Goal: Check status: Check status

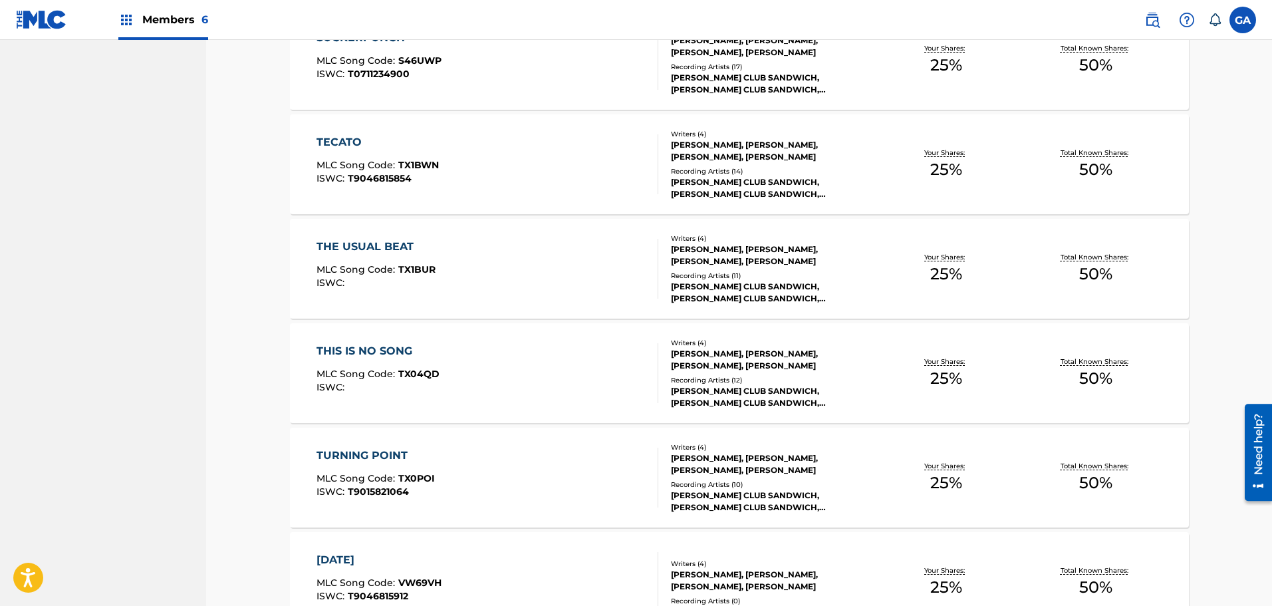
click at [38, 15] on img at bounding box center [41, 19] width 51 height 19
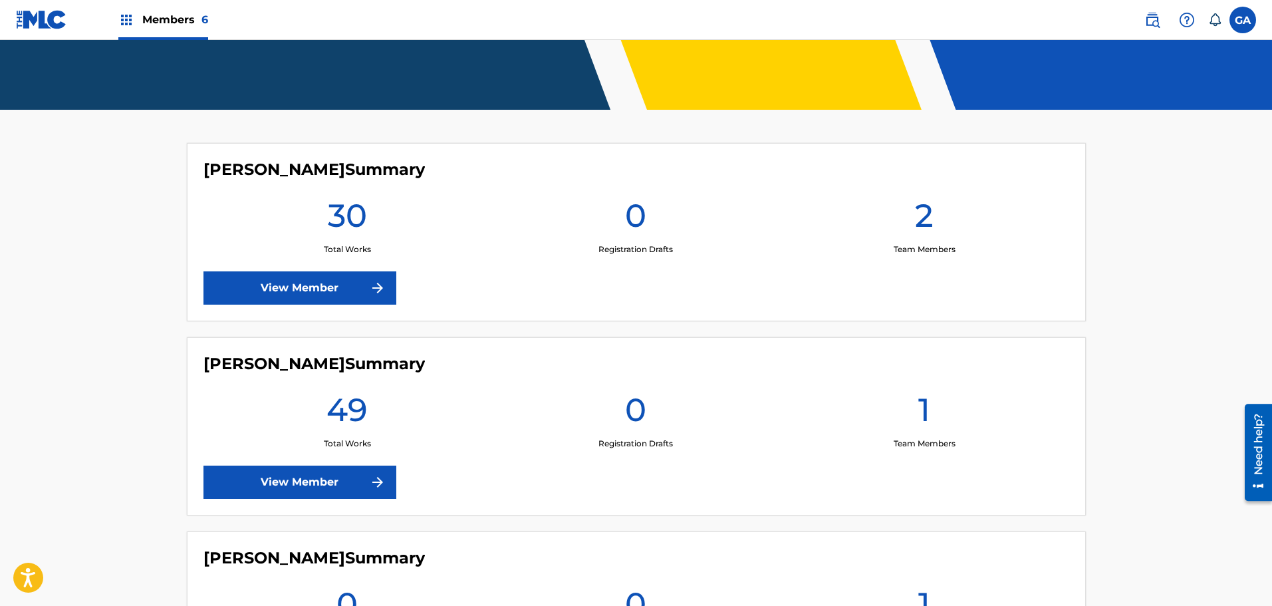
scroll to position [399, 0]
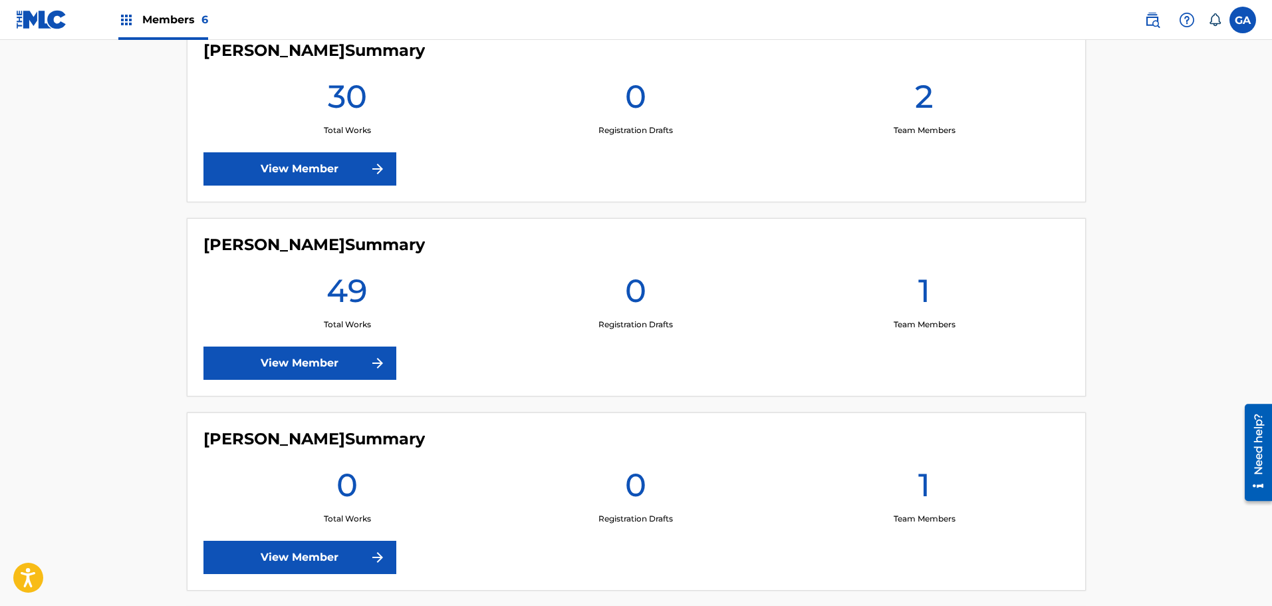
click at [282, 366] on link "View Member" at bounding box center [299, 362] width 193 height 33
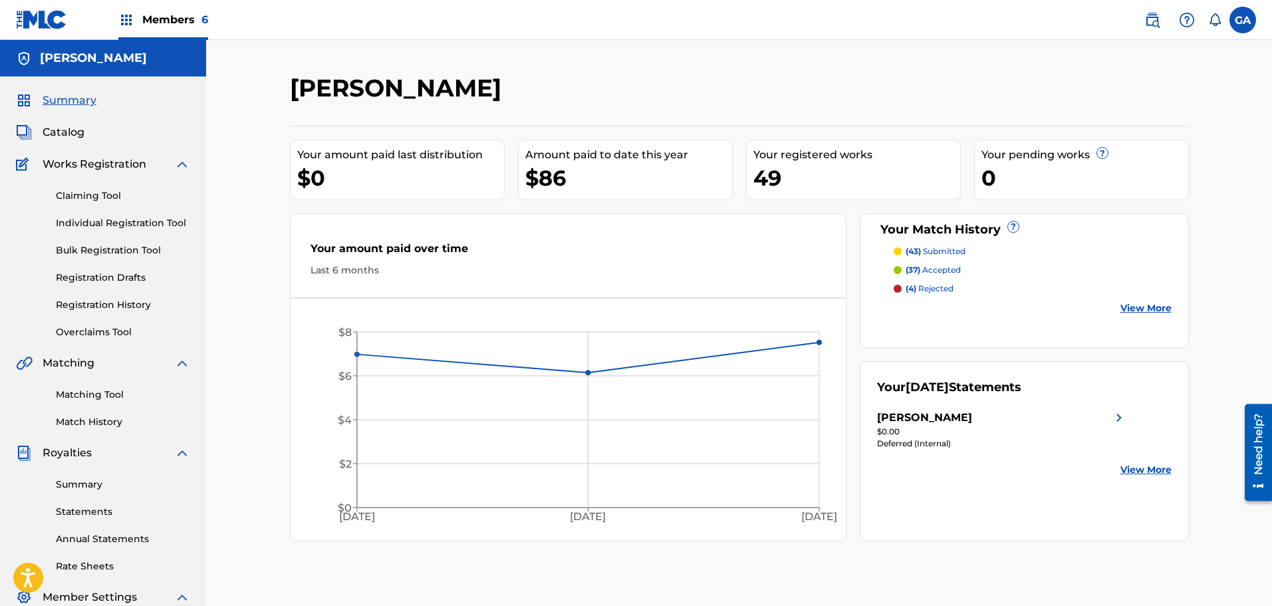
click at [110, 307] on link "Registration History" at bounding box center [123, 305] width 134 height 14
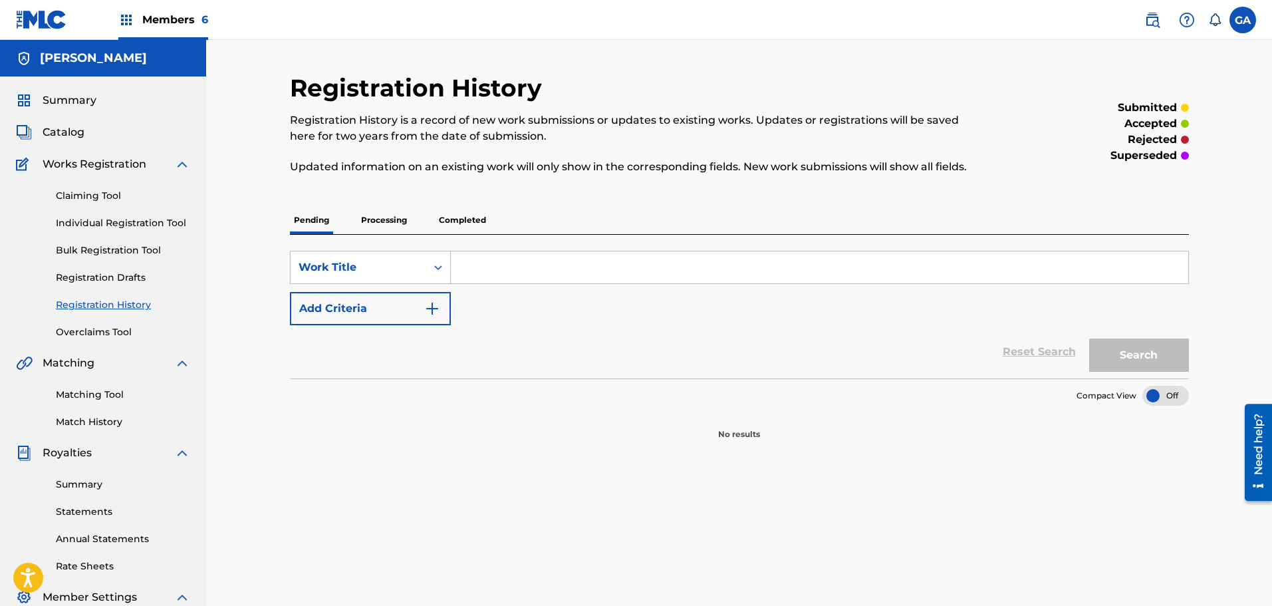
click at [392, 225] on p "Processing" at bounding box center [384, 220] width 54 height 28
click at [467, 222] on p "Completed" at bounding box center [462, 220] width 55 height 28
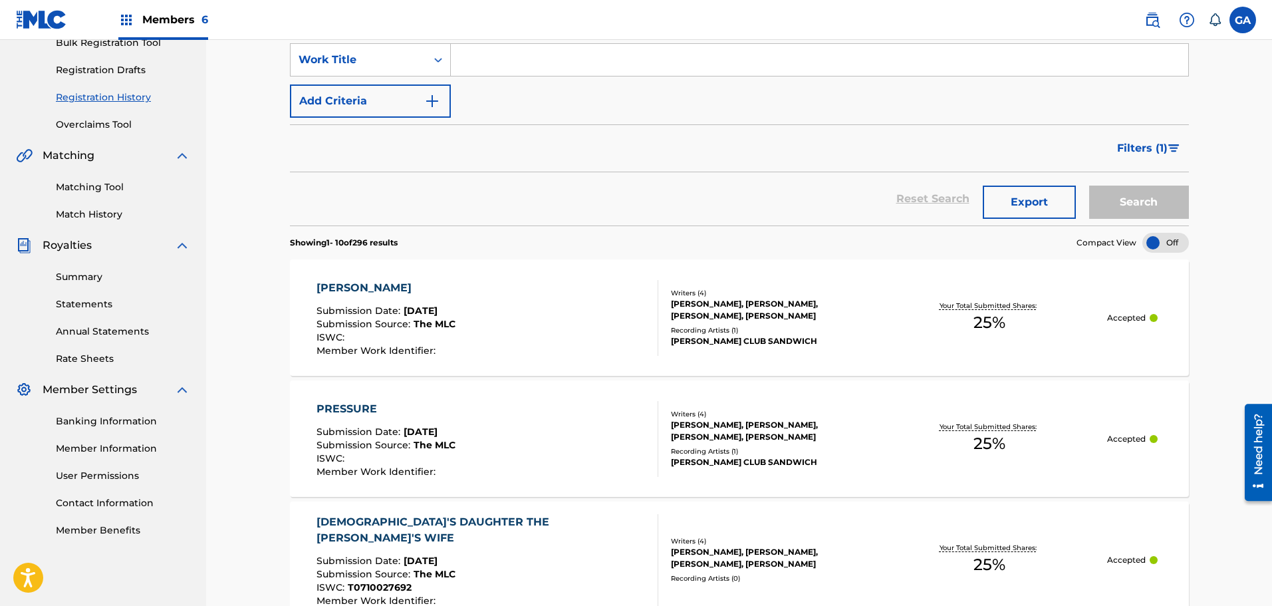
scroll to position [199, 0]
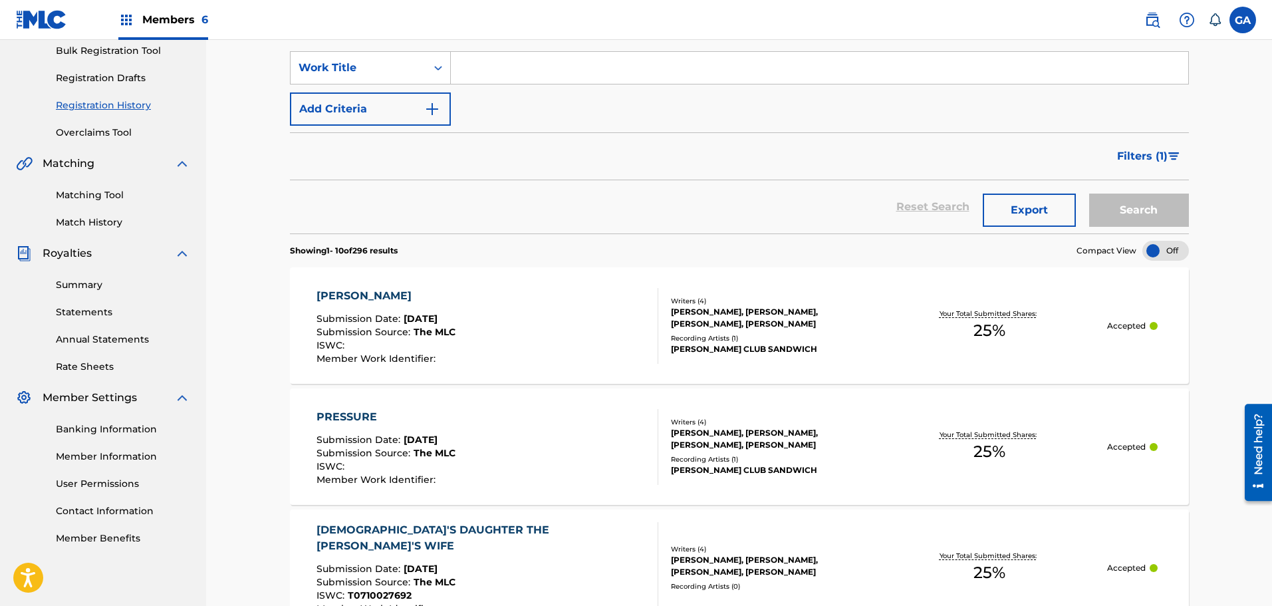
click at [78, 217] on link "Match History" at bounding box center [123, 222] width 134 height 14
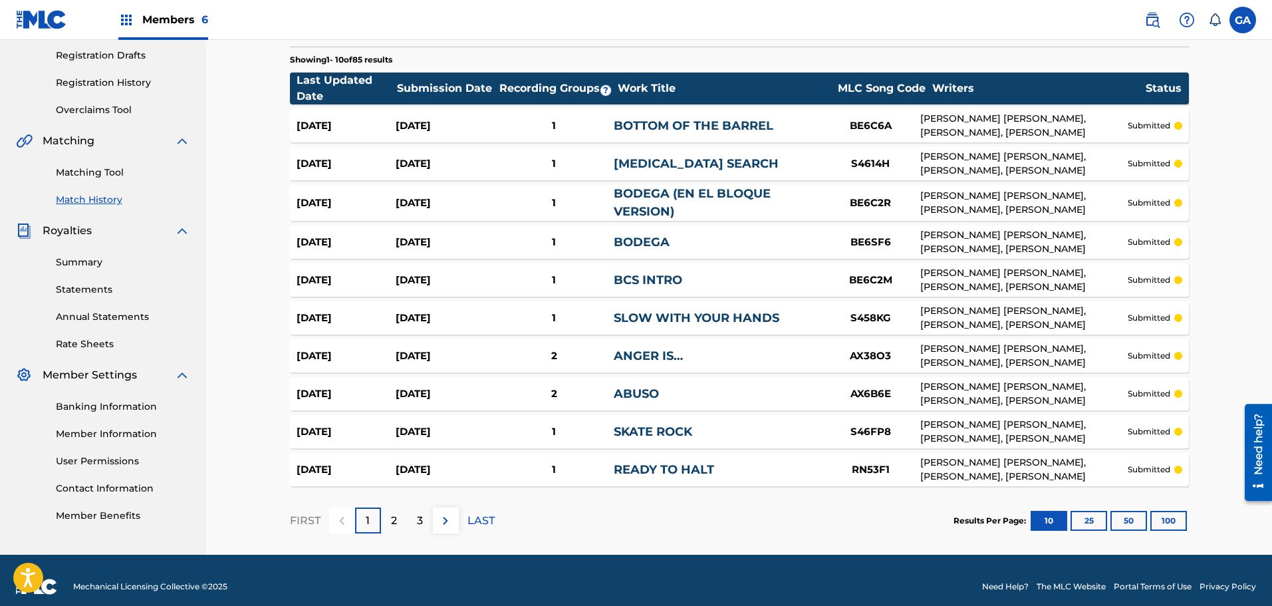
scroll to position [235, 0]
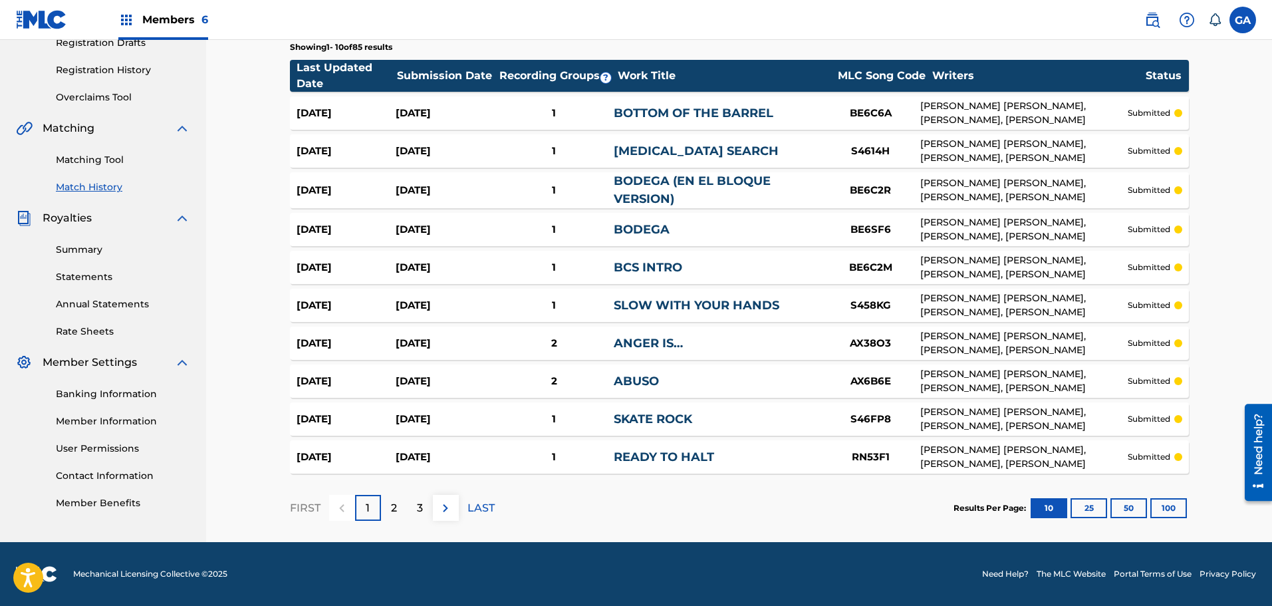
click at [1170, 507] on button "100" at bounding box center [1168, 508] width 37 height 20
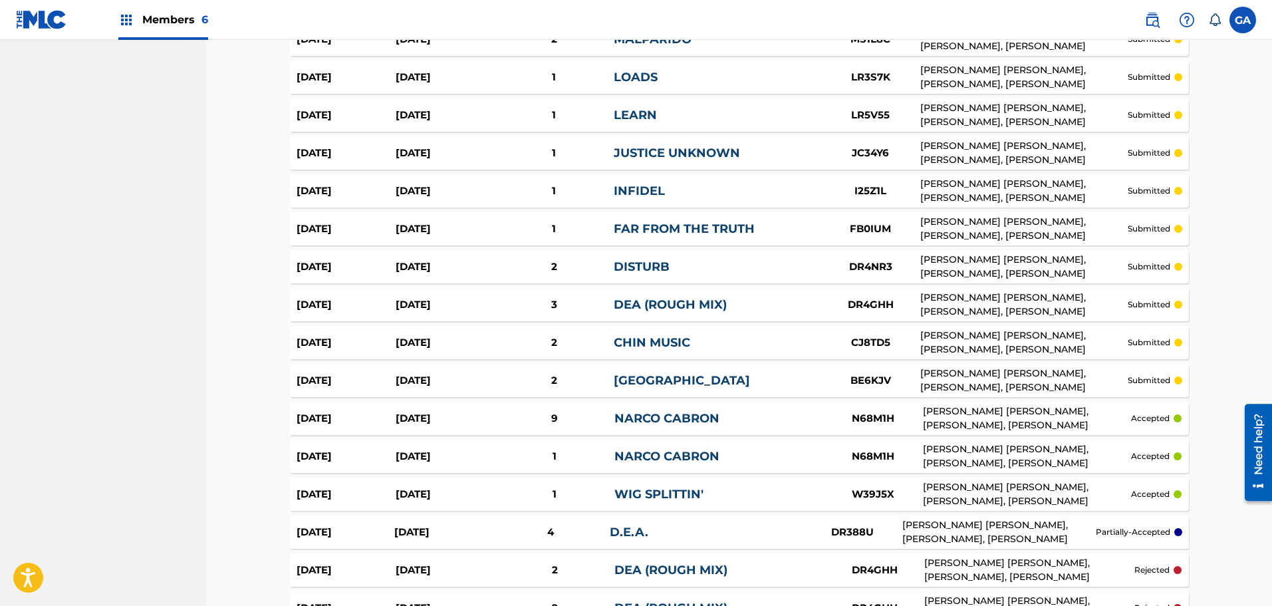
scroll to position [1830, 0]
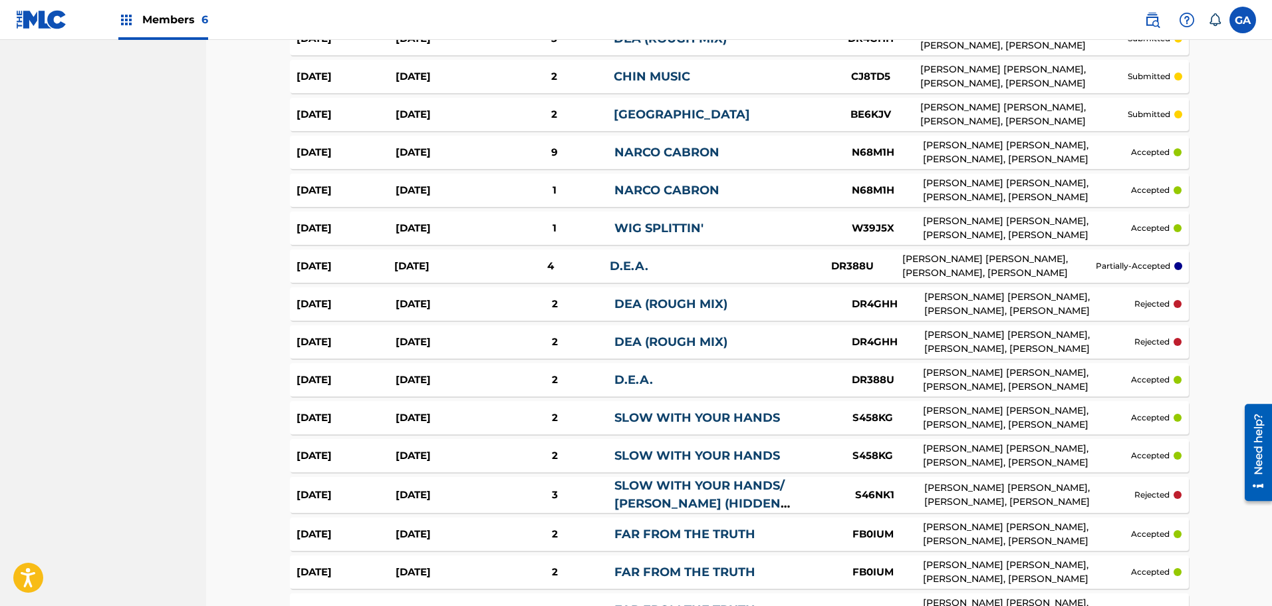
click at [925, 264] on div "[PERSON_NAME] [PERSON_NAME], [PERSON_NAME], [PERSON_NAME]" at bounding box center [998, 266] width 193 height 28
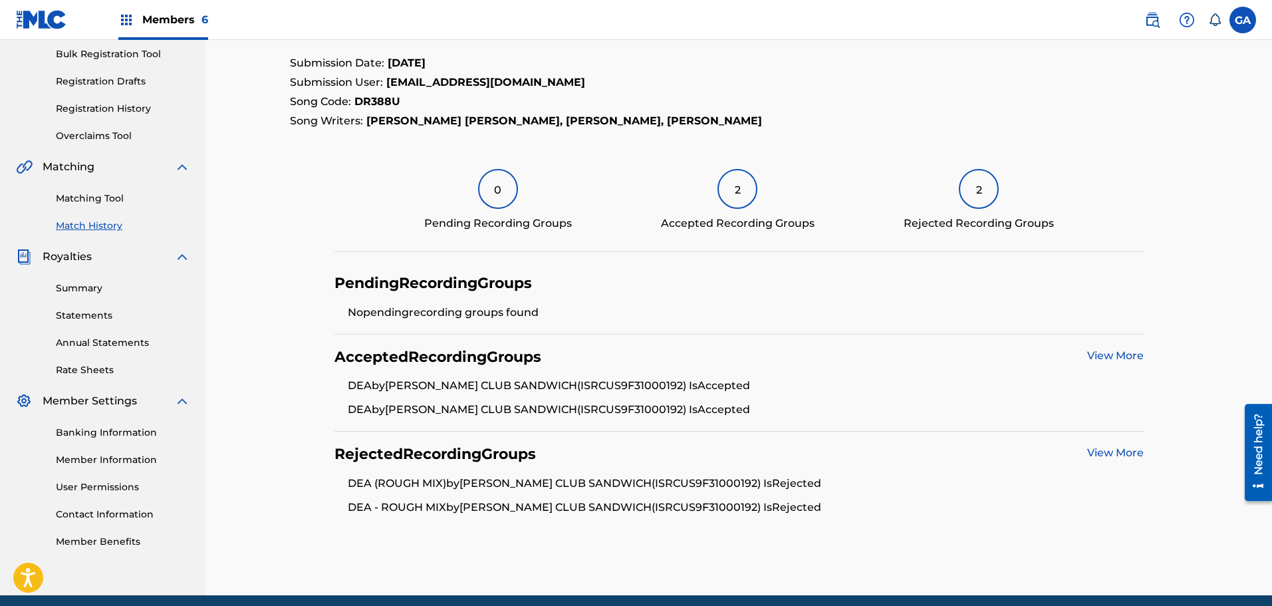
scroll to position [249, 0]
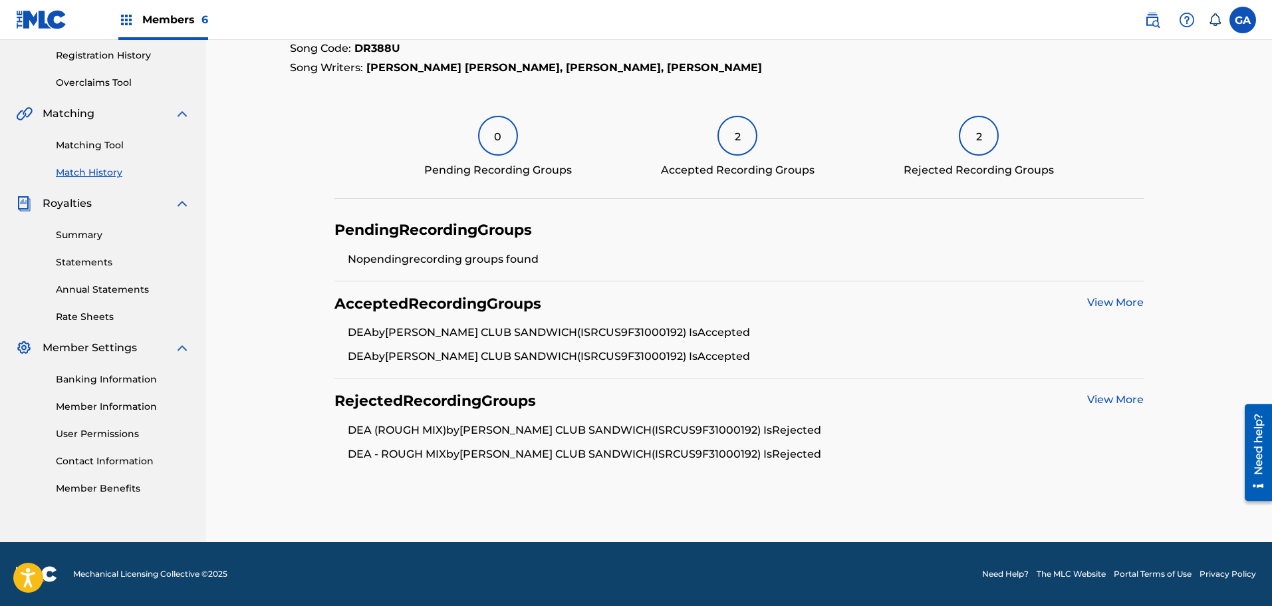
drag, startPoint x: 631, startPoint y: 442, endPoint x: 727, endPoint y: 457, distance: 96.9
click at [727, 455] on div "Rejected Recording Groups View More DEA (ROUGH MIX) by [PERSON_NAME] CLUB SANDW…" at bounding box center [738, 426] width 809 height 97
click at [727, 457] on li "DEA - ROUGH MIX by [PERSON_NAME] CLUB SANDWICH (ISRC US9F31000192 ) Is Rejected" at bounding box center [746, 454] width 796 height 16
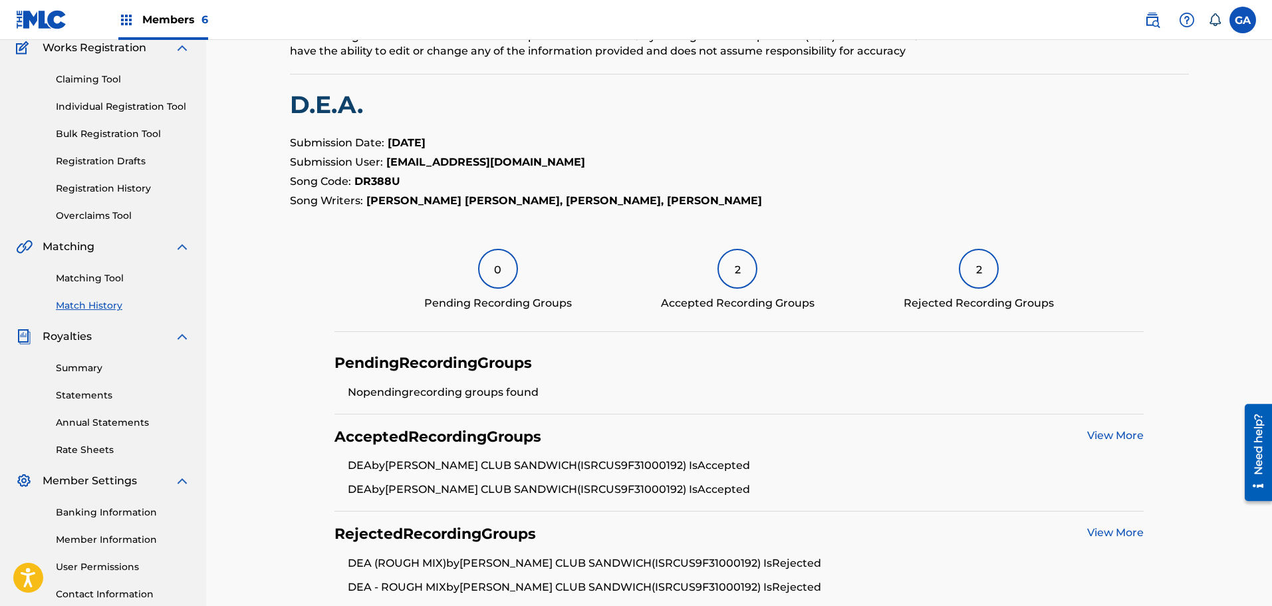
scroll to position [0, 0]
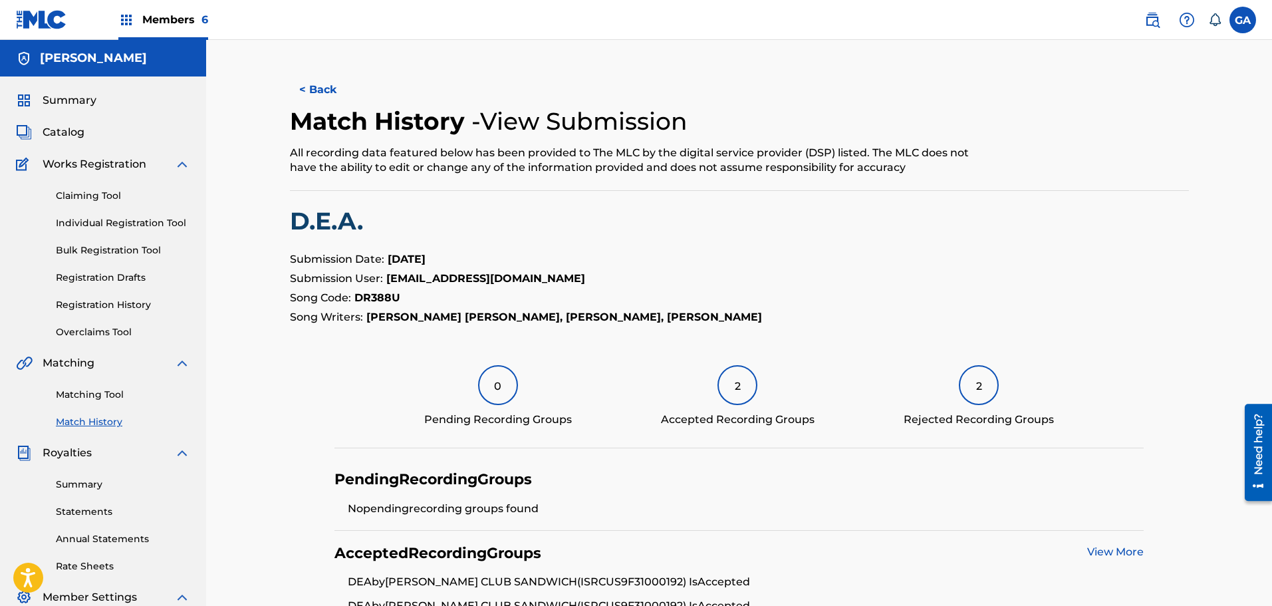
click at [338, 84] on button "< Back" at bounding box center [330, 89] width 80 height 33
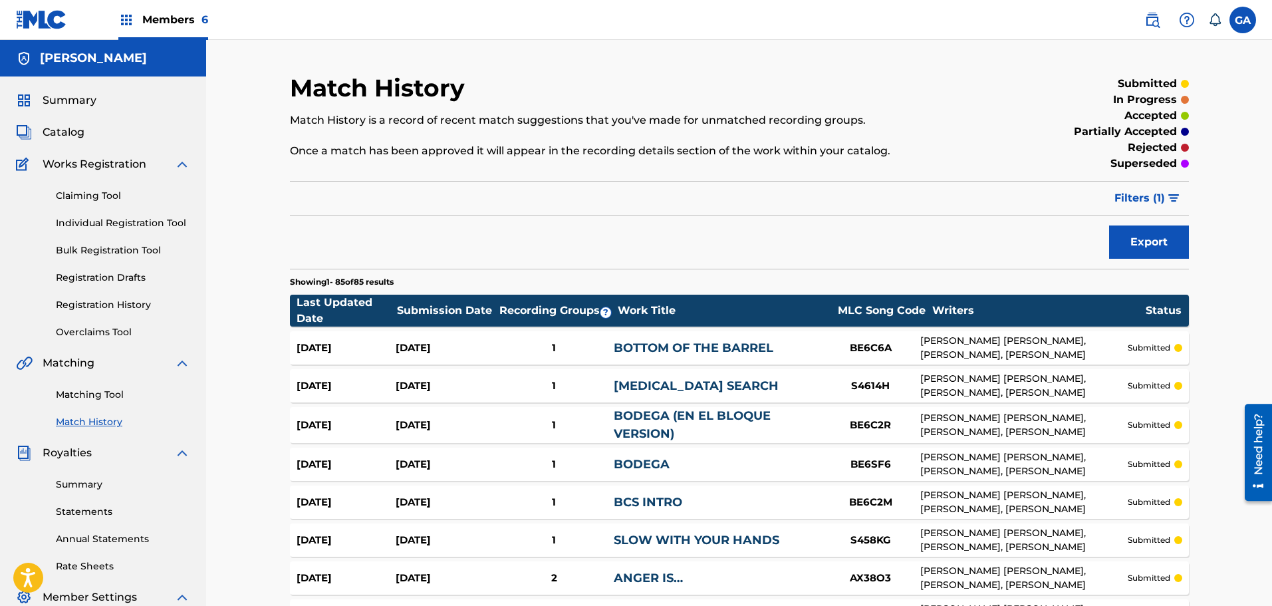
click at [48, 91] on div "Summary Catalog Works Registration Claiming Tool Individual Registration Tool B…" at bounding box center [103, 418] width 206 height 684
click at [48, 95] on span "Summary" at bounding box center [70, 100] width 54 height 16
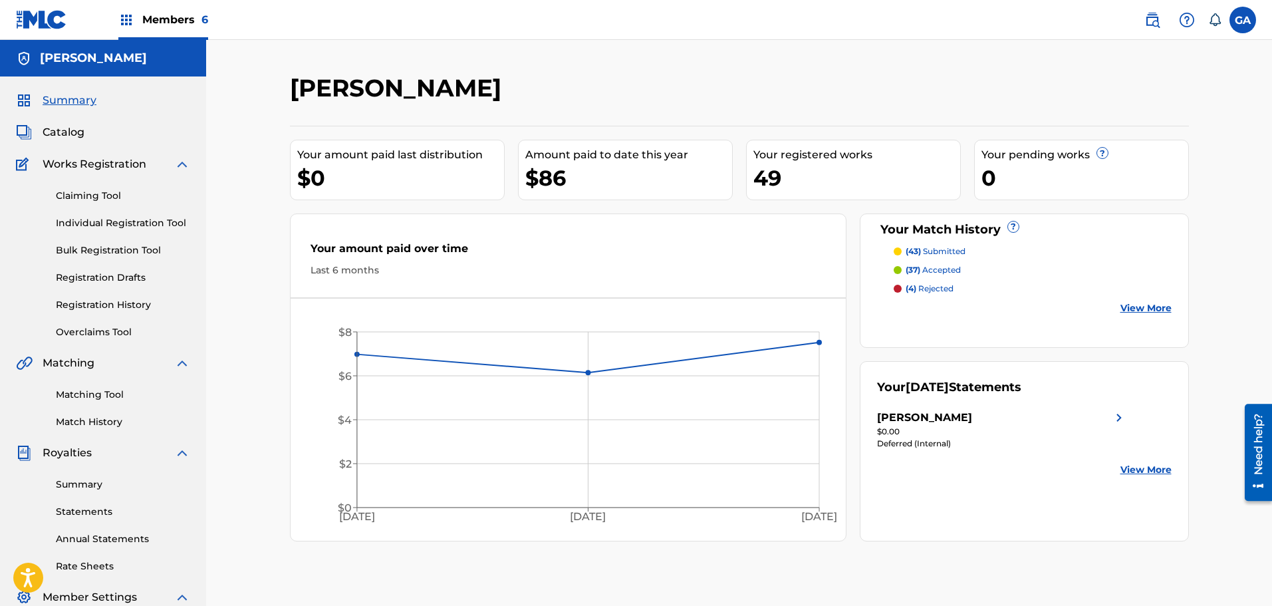
click at [907, 66] on div "[PERSON_NAME] Your amount paid last distribution $0 Amount paid to date this ye…" at bounding box center [738, 400] width 1065 height 721
click at [780, 176] on div "49" at bounding box center [856, 178] width 207 height 30
click at [160, 21] on span "Members 6" at bounding box center [175, 19] width 66 height 15
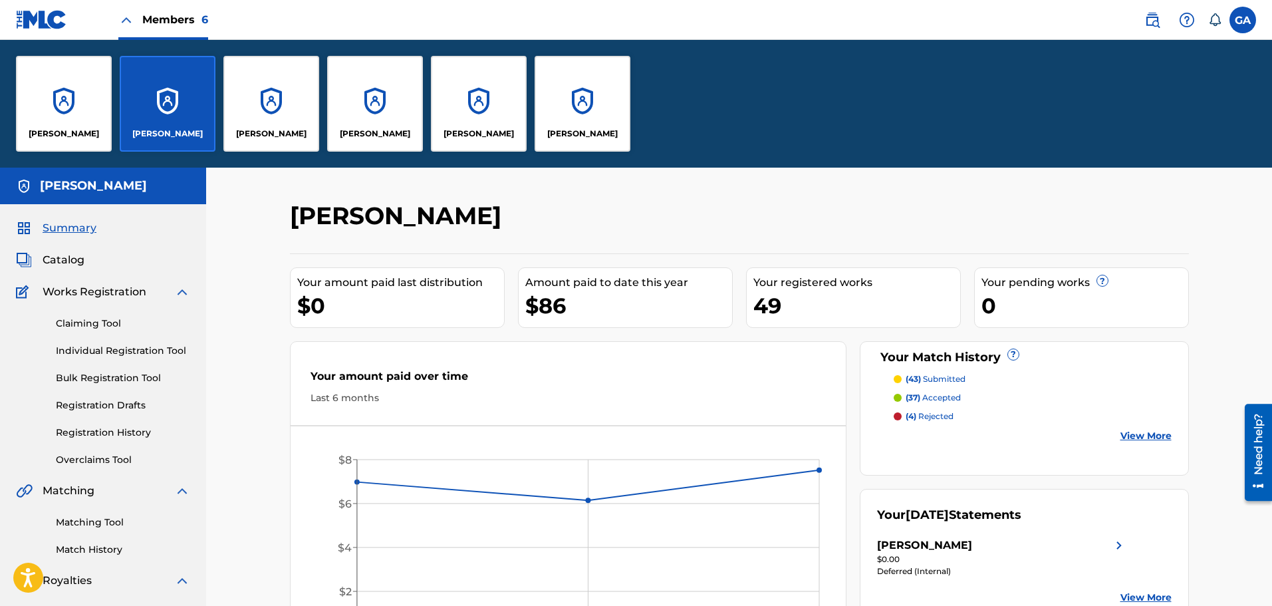
click at [473, 125] on div "[PERSON_NAME]" at bounding box center [479, 104] width 96 height 96
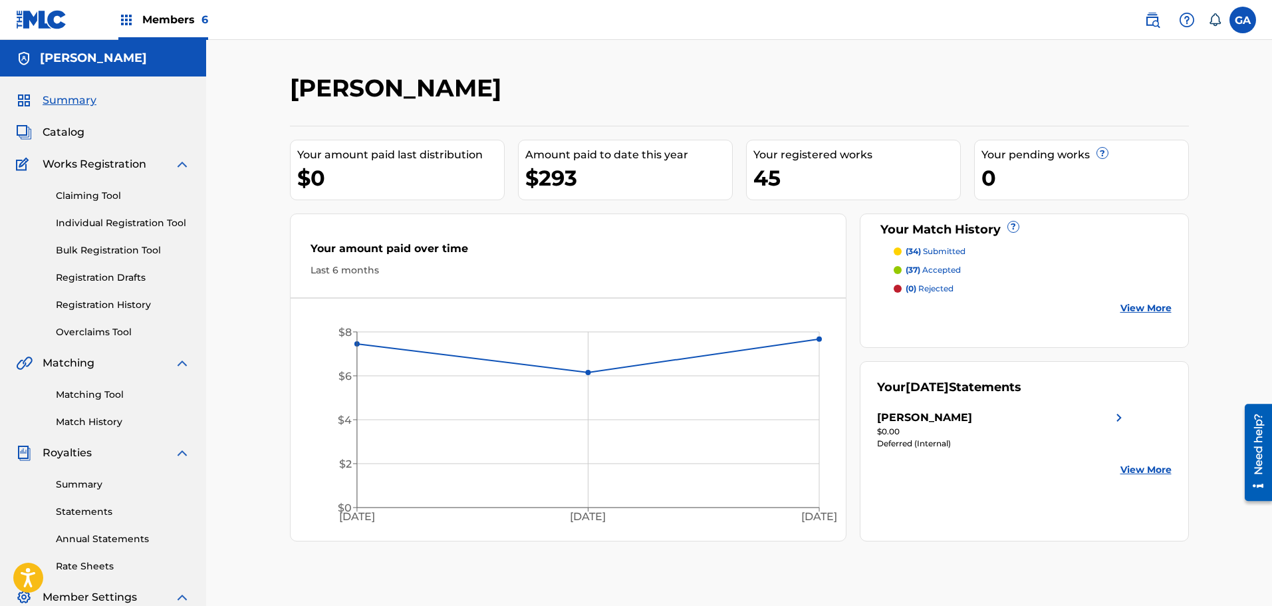
click at [105, 308] on link "Registration History" at bounding box center [123, 305] width 134 height 14
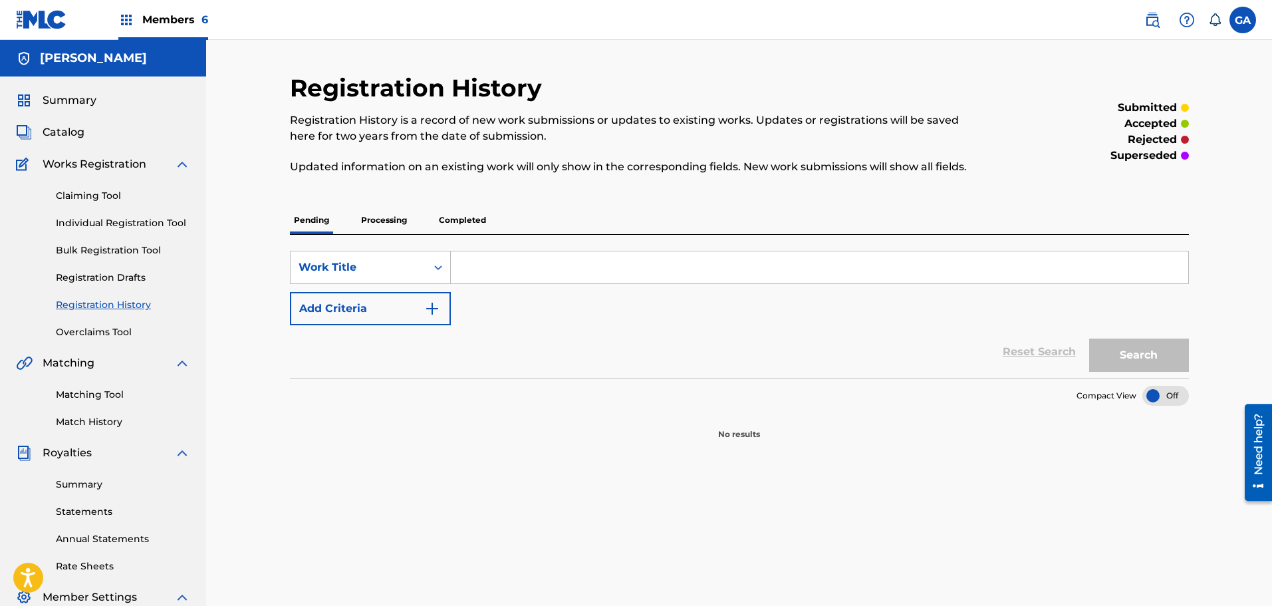
click at [378, 223] on p "Processing" at bounding box center [384, 220] width 54 height 28
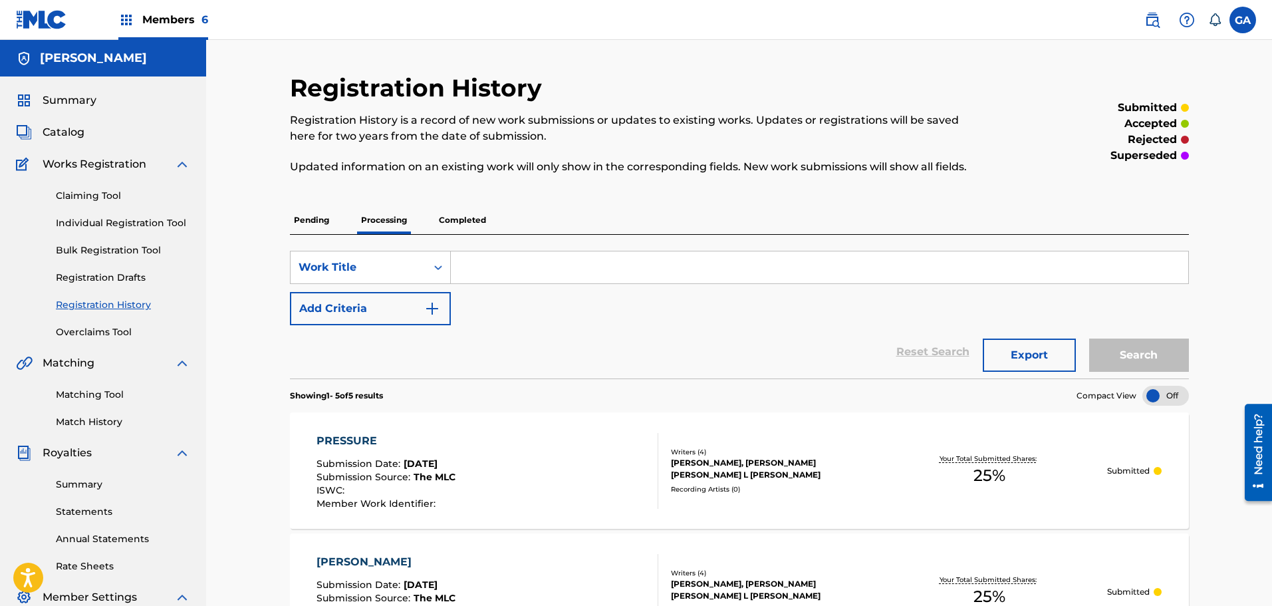
click at [105, 413] on div "Matching Tool Match History" at bounding box center [103, 400] width 174 height 58
click at [104, 418] on link "Match History" at bounding box center [123, 422] width 134 height 14
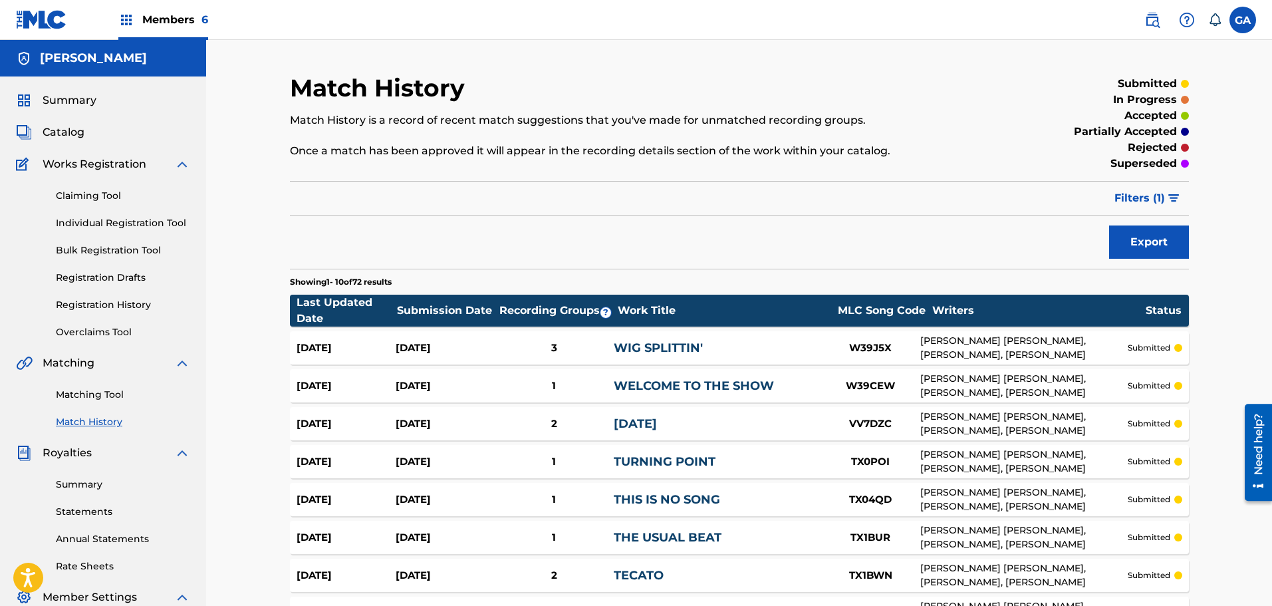
click at [92, 306] on link "Registration History" at bounding box center [123, 305] width 134 height 14
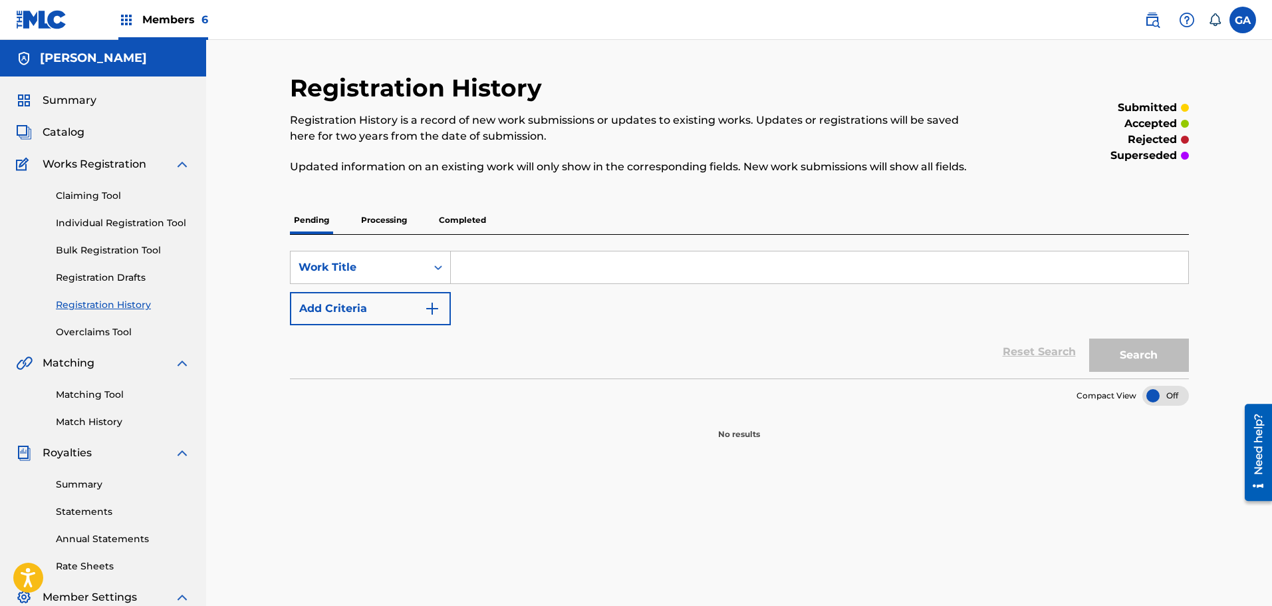
click at [392, 224] on p "Processing" at bounding box center [384, 220] width 54 height 28
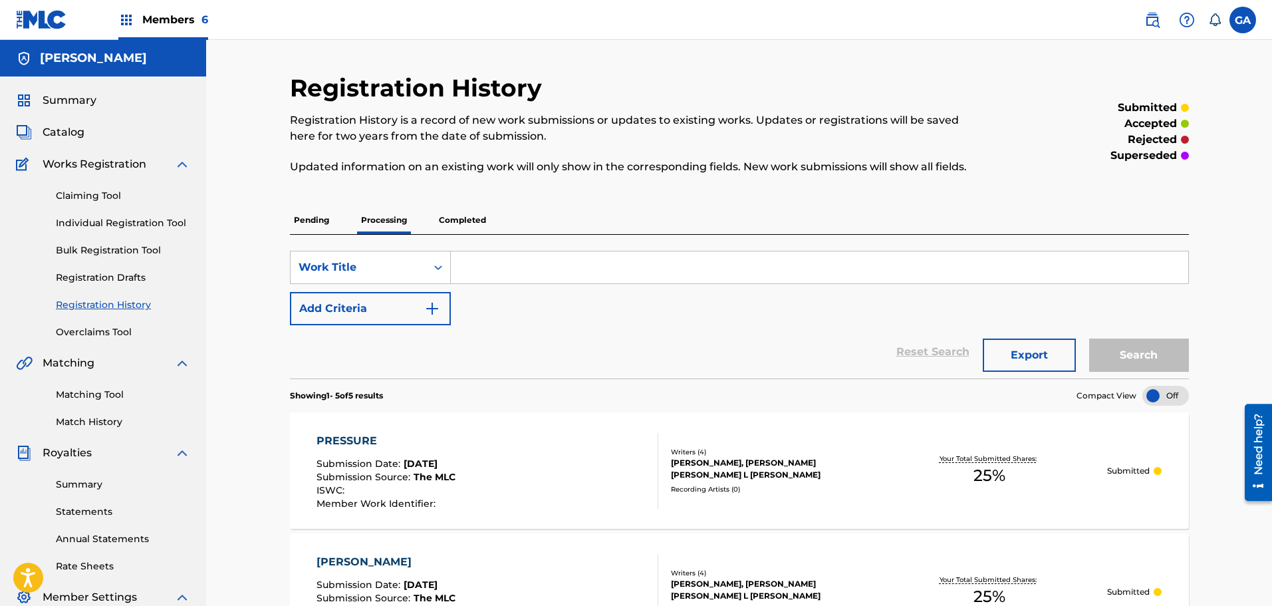
click at [45, 103] on span "Summary" at bounding box center [70, 100] width 54 height 16
